Goal: Find specific page/section: Find specific page/section

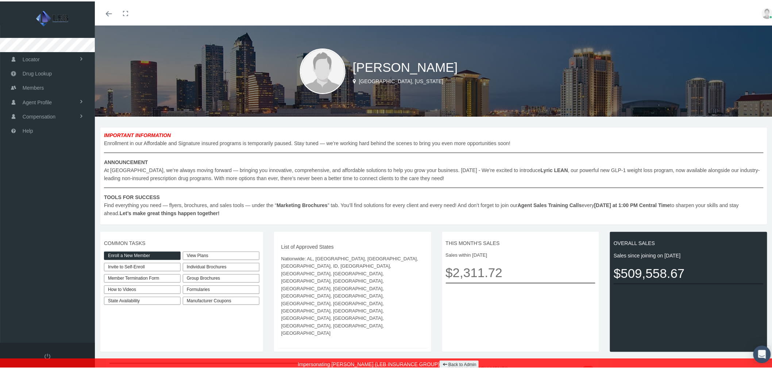
click at [161, 300] on link "State Availability" at bounding box center [142, 300] width 77 height 8
click at [238, 266] on div "Individual Brochures" at bounding box center [221, 266] width 77 height 8
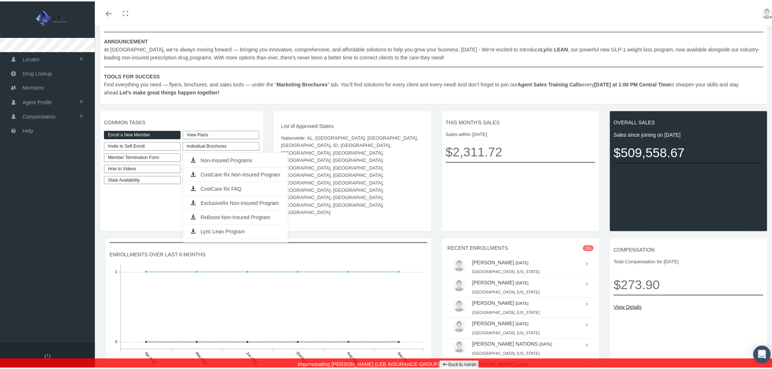
scroll to position [122, 0]
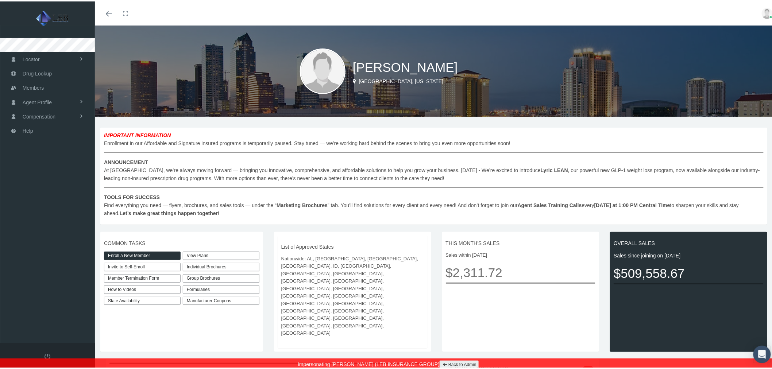
click at [244, 265] on div "Individual Brochures" at bounding box center [221, 266] width 77 height 8
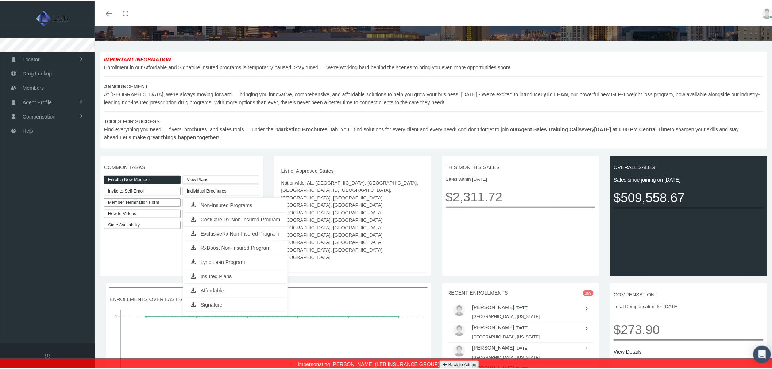
scroll to position [81, 0]
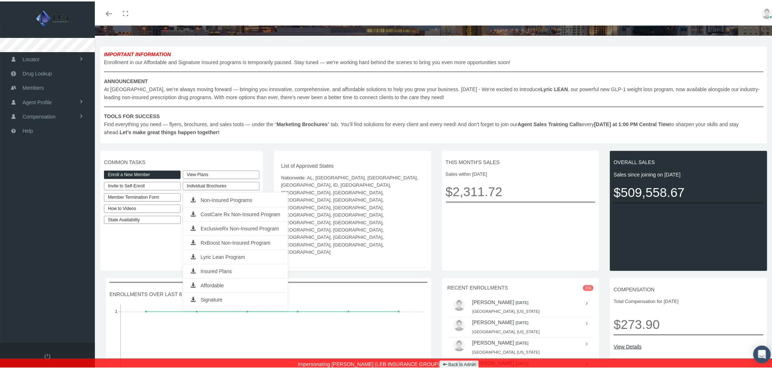
click at [264, 161] on div "COMMON TASKS Enroll a New Member Invite to Self-Enroll Member Termination Form …" at bounding box center [184, 210] width 168 height 120
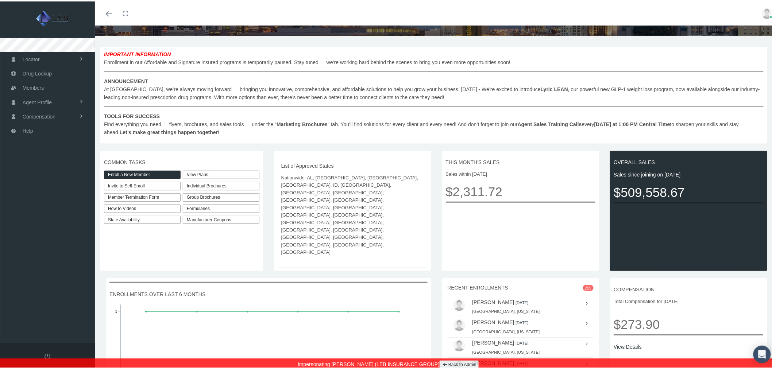
click at [249, 197] on div "Group Brochures" at bounding box center [221, 196] width 77 height 8
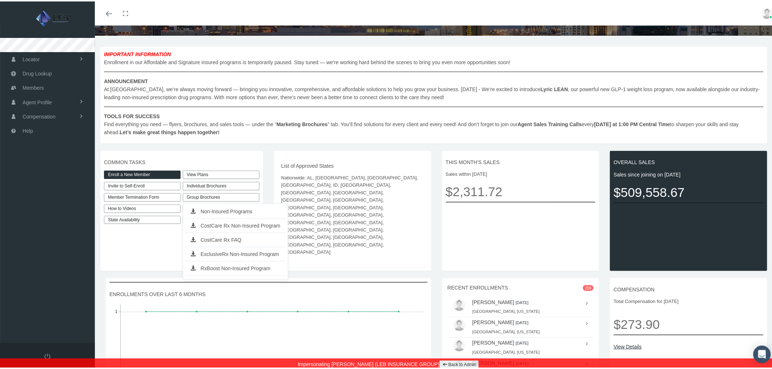
click at [250, 167] on div "COMMON TASKS Enroll a New Member Invite to Self-Enroll Member Termination Form …" at bounding box center [181, 210] width 163 height 120
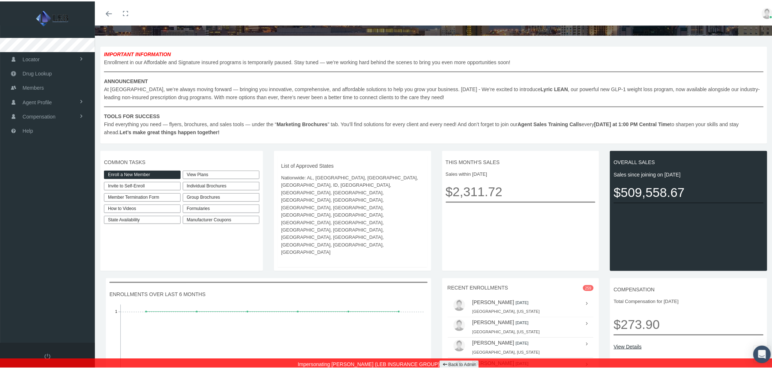
click at [233, 207] on div "Formularies" at bounding box center [221, 207] width 77 height 8
click at [234, 206] on div "Formularies" at bounding box center [221, 207] width 77 height 8
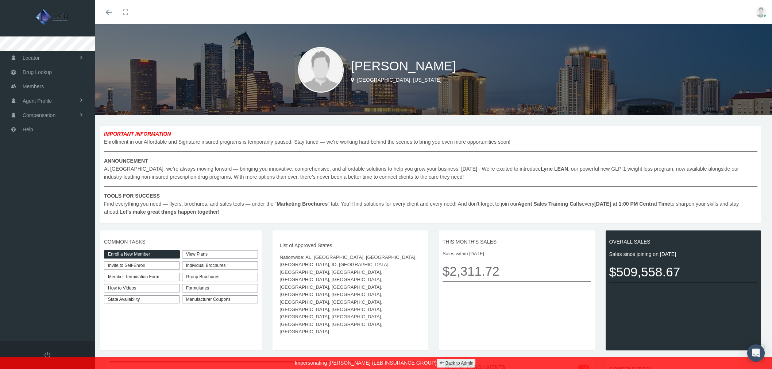
scroll to position [81, 0]
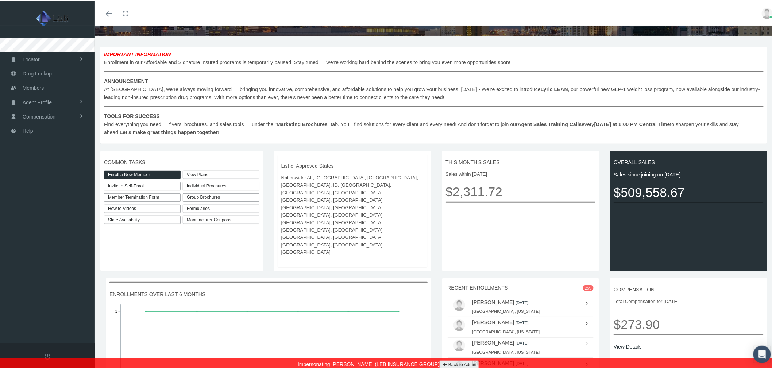
click at [446, 363] on link "Back to Admin" at bounding box center [459, 363] width 39 height 8
